Goal: Contribute content: Add original content to the website for others to see

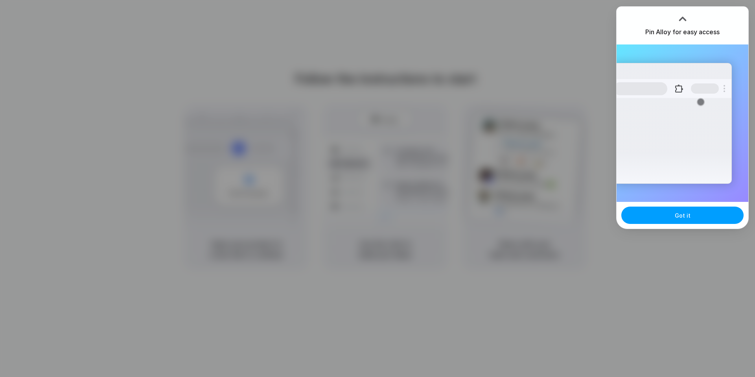
click at [687, 221] on button "Got it" at bounding box center [682, 214] width 122 height 17
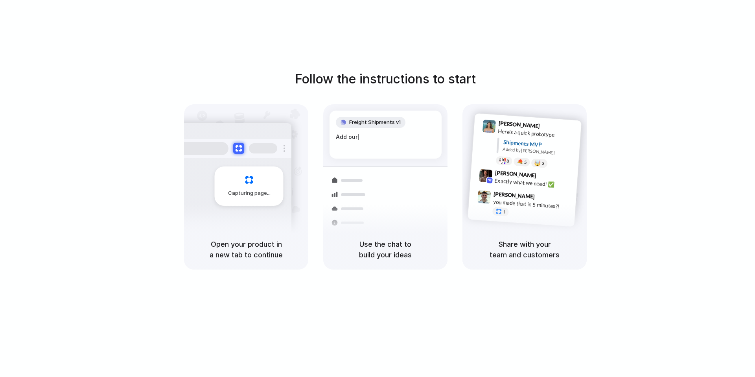
click at [646, 120] on div "Follow the instructions to start Capturing page Open your product in a new tab …" at bounding box center [385, 170] width 755 height 200
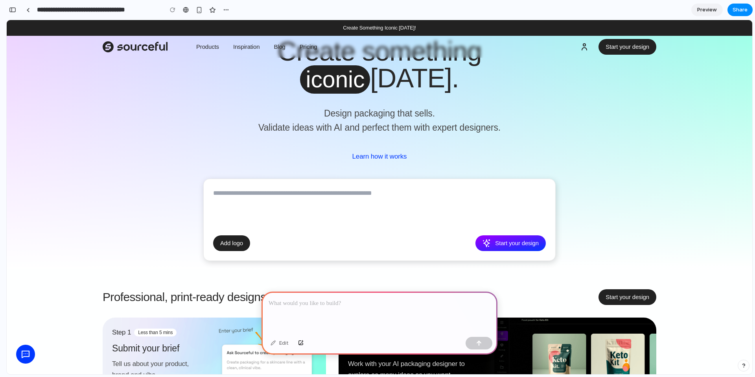
scroll to position [27, 0]
click at [354, 117] on p "Design packaging that sells. Validate ideas with AI and perfect them with exper…" at bounding box center [379, 120] width 365 height 28
click at [355, 114] on p "Design packaging that sells. Validate ideas with AI and perfect them with exper…" at bounding box center [379, 120] width 365 height 28
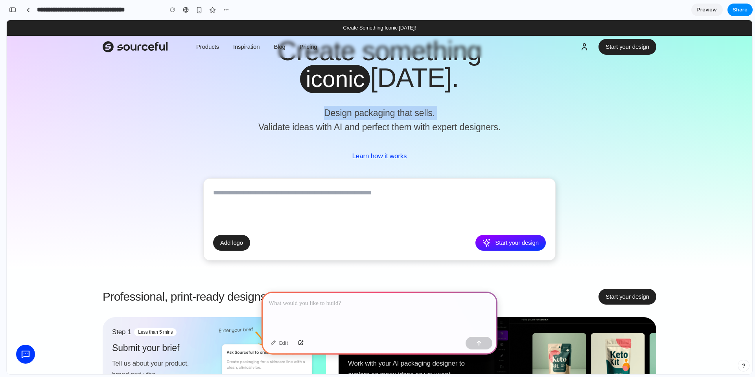
click at [355, 114] on p "Design packaging that sells. Validate ideas with AI and perfect them with exper…" at bounding box center [379, 120] width 365 height 28
click at [335, 140] on div "Create something iconic today. Design packaging that sells. Validate ideas with…" at bounding box center [379, 101] width 365 height 128
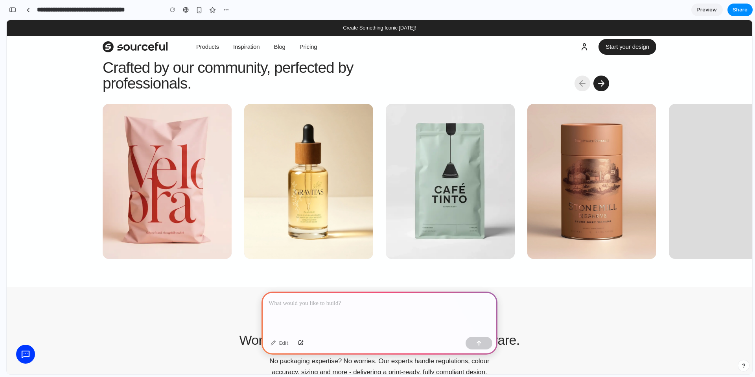
scroll to position [579, 0]
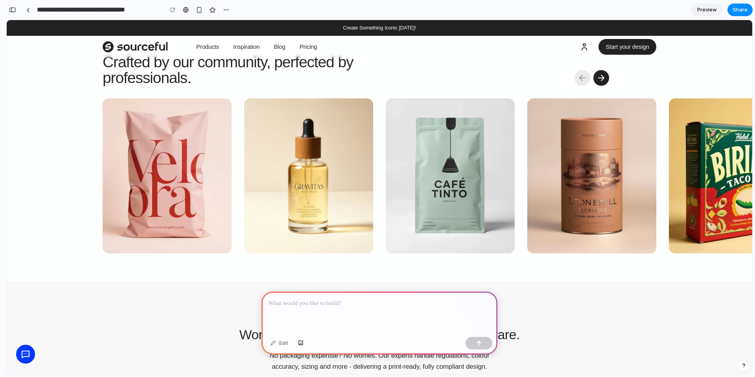
click at [310, 306] on p at bounding box center [380, 302] width 222 height 9
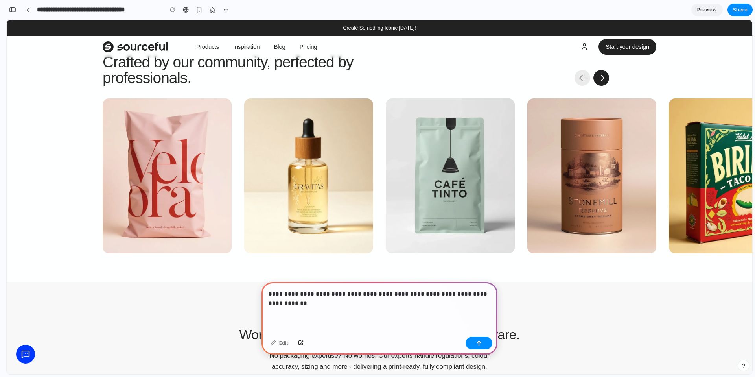
click at [296, 350] on div "Edit" at bounding box center [380, 343] width 236 height 21
click at [299, 345] on button "button" at bounding box center [300, 343] width 13 height 13
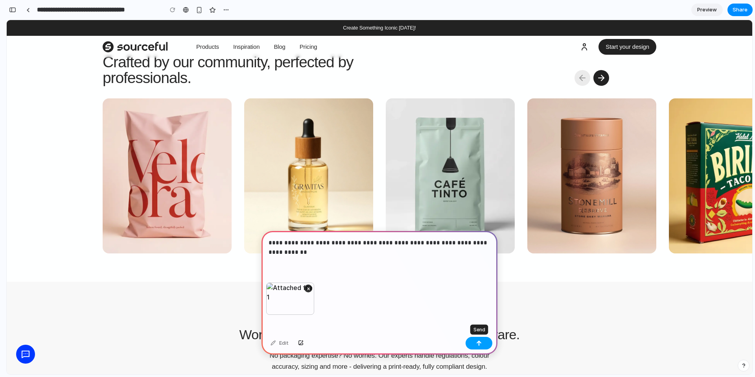
click at [483, 342] on button "button" at bounding box center [479, 343] width 27 height 13
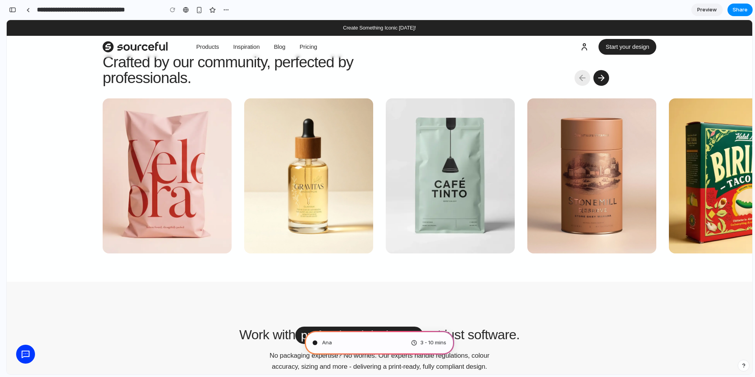
scroll to position [433, 0]
type input "**********"
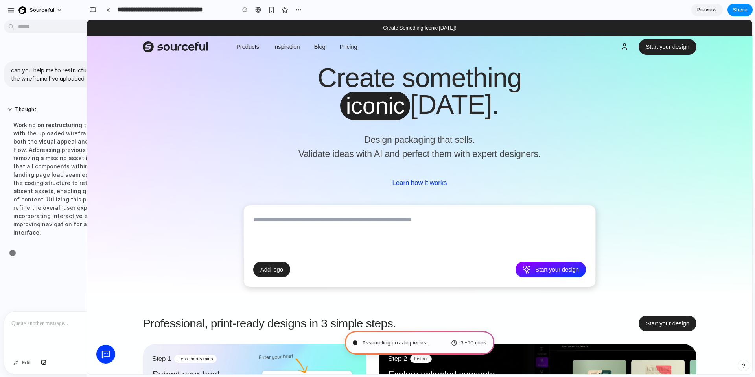
scroll to position [569, 0]
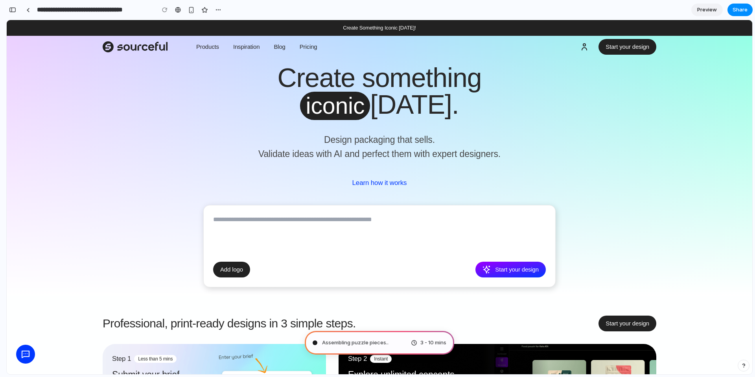
click at [370, 343] on span "Assembling puzzle pieces .." at bounding box center [355, 343] width 66 height 8
click at [11, 9] on div "button" at bounding box center [12, 10] width 7 height 6
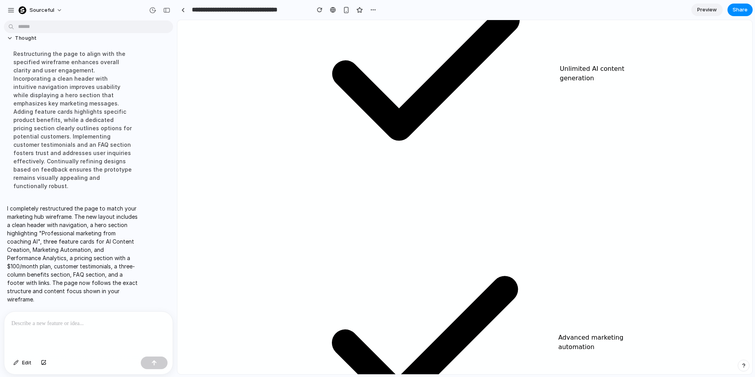
scroll to position [0, 0]
